Goal: Navigation & Orientation: Find specific page/section

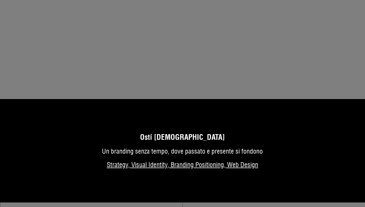
scroll to position [1276, 0]
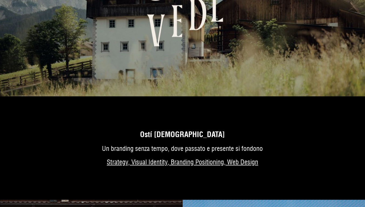
click at [185, 129] on link "Di più sul progetto" at bounding box center [182, 151] width 365 height 95
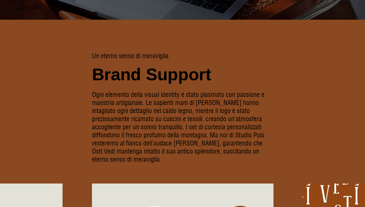
scroll to position [2474, 0]
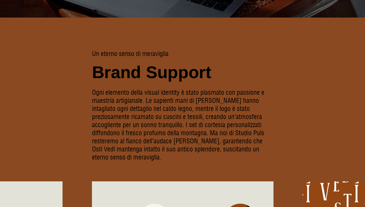
click at [354, 137] on div "U n e t e r n o s e n s o d i m e r a v i g l i a B r a n d S u p p o r t Ogni …" at bounding box center [182, 170] width 365 height 305
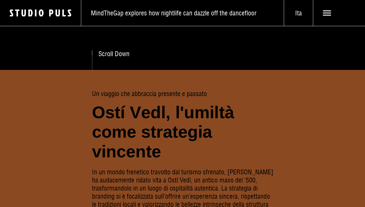
scroll to position [0, 0]
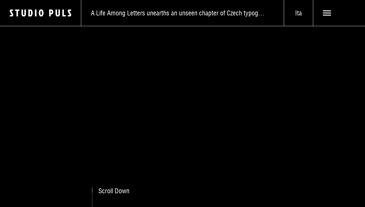
click at [329, 11] on icon at bounding box center [327, 13] width 8 height 8
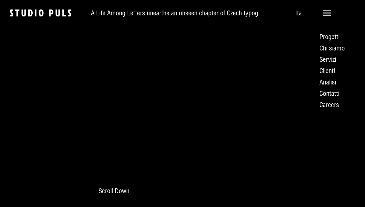
click at [341, 49] on link "Chi siamo" at bounding box center [339, 47] width 52 height 11
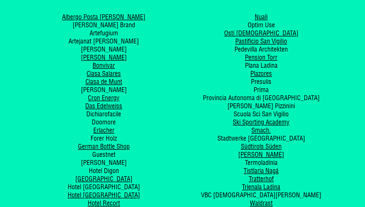
scroll to position [1908, 0]
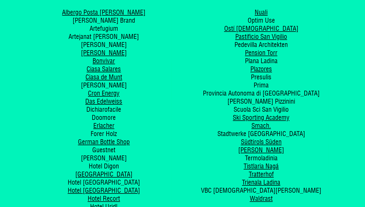
click at [264, 13] on link "Nuali" at bounding box center [260, 12] width 13 height 8
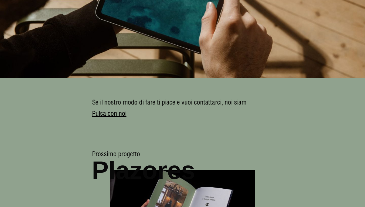
scroll to position [2643, 0]
